Goal: Use online tool/utility: Utilize a website feature to perform a specific function

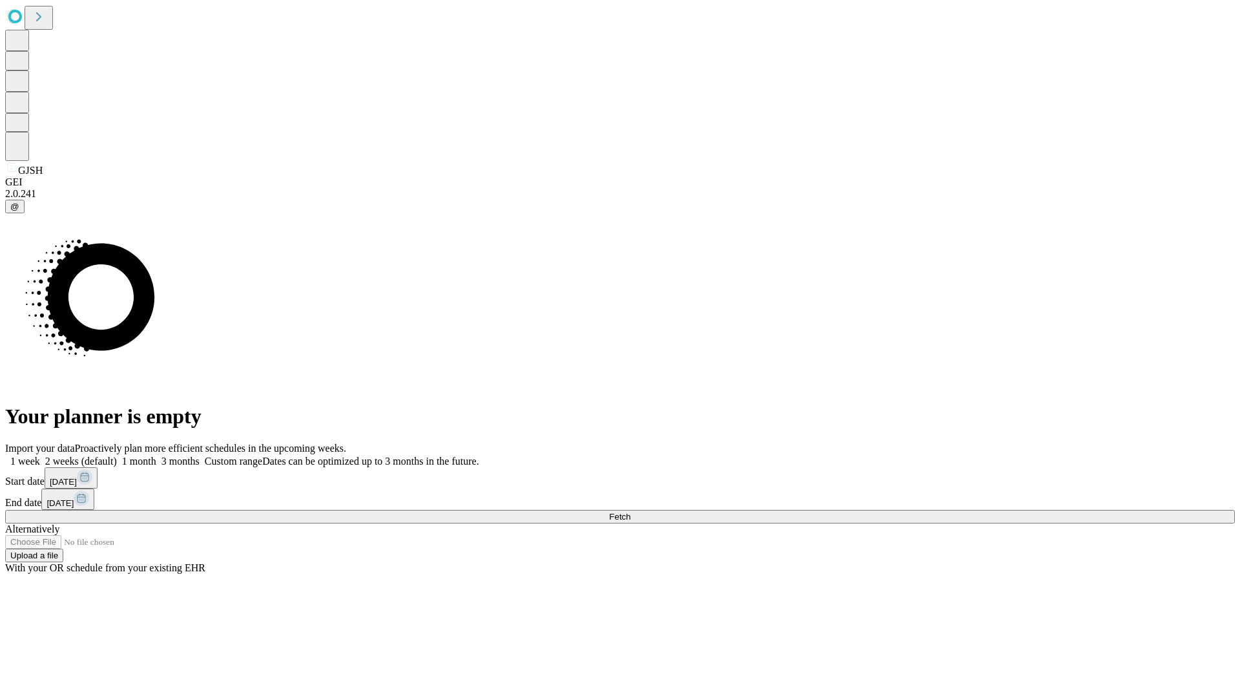
click at [630, 512] on span "Fetch" at bounding box center [619, 517] width 21 height 10
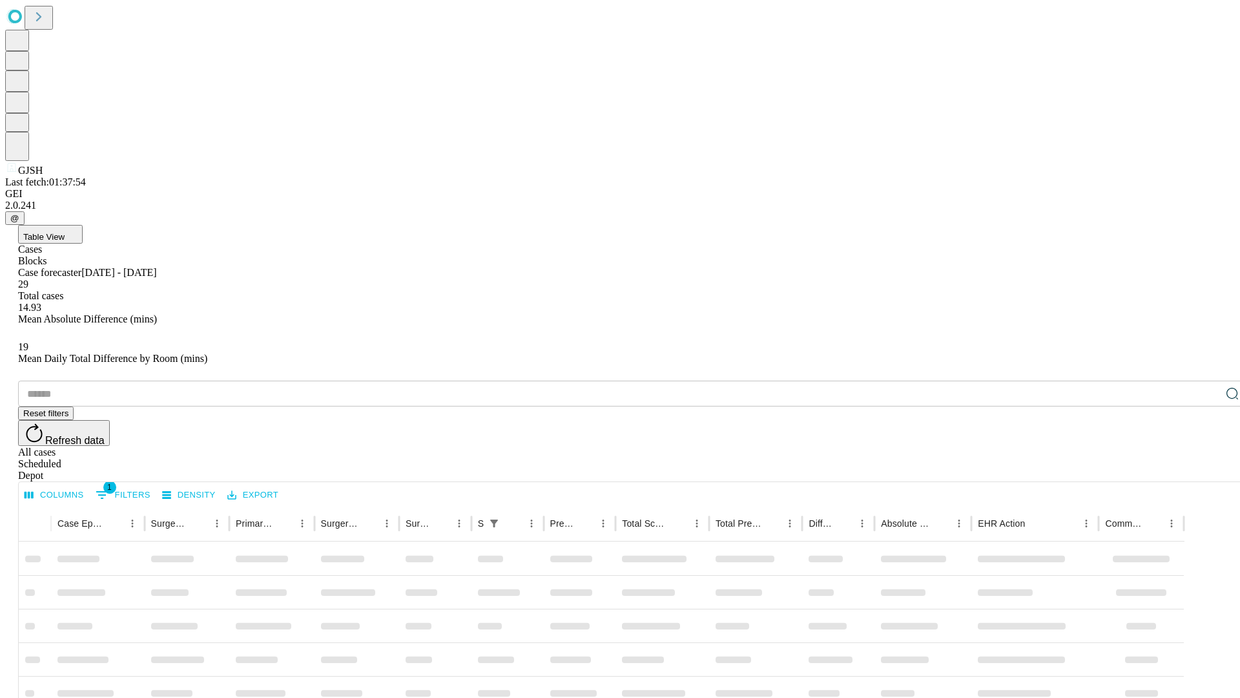
click at [65, 232] on span "Table View" at bounding box center [43, 237] width 41 height 10
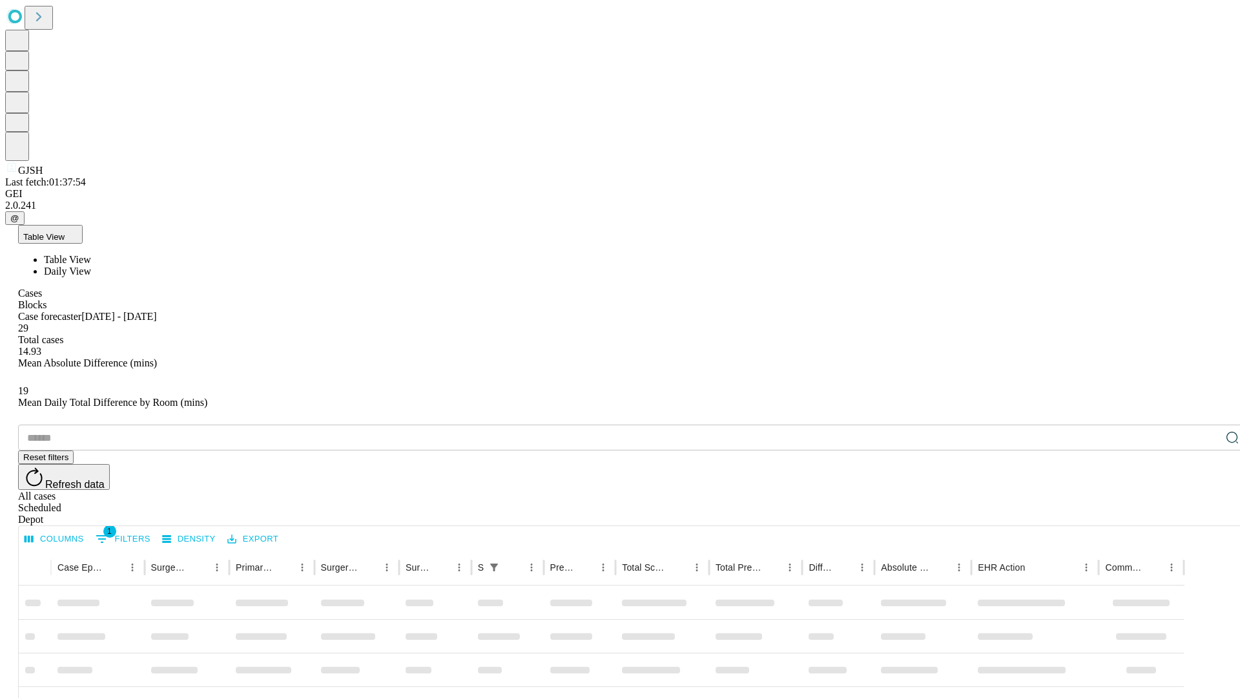
click at [91, 265] on span "Daily View" at bounding box center [67, 270] width 47 height 11
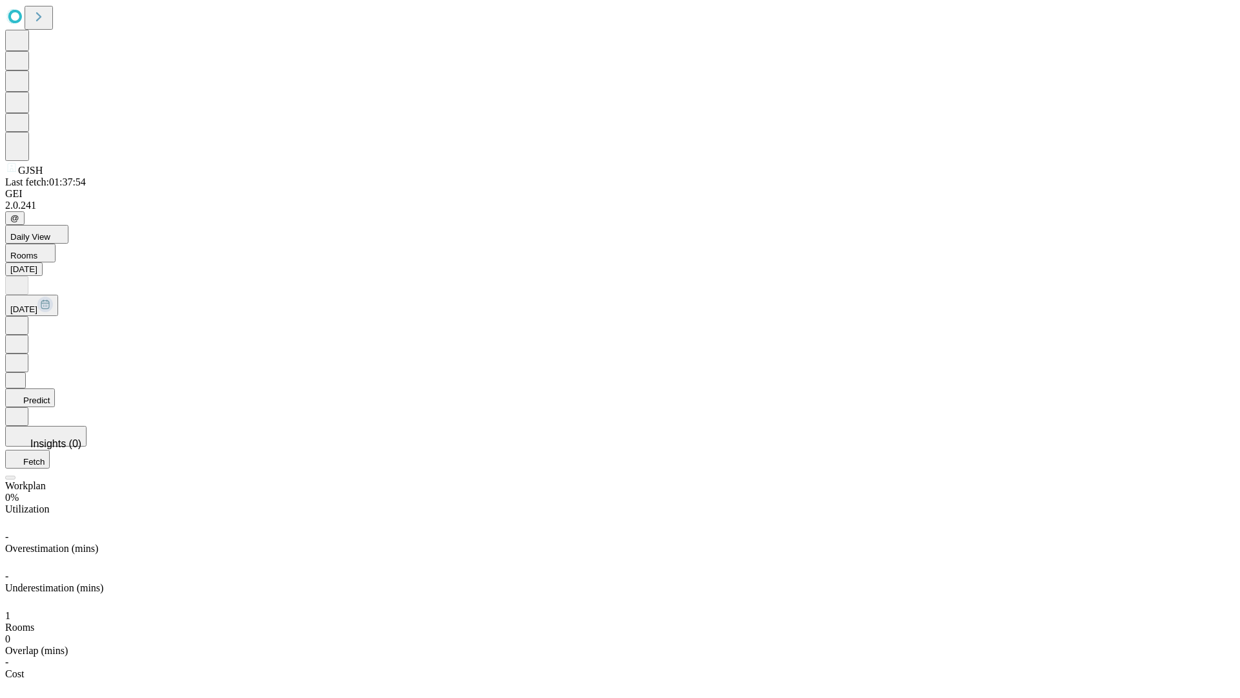
click at [55, 388] on button "Predict" at bounding box center [30, 397] width 50 height 19
